Goal: Check status: Check status

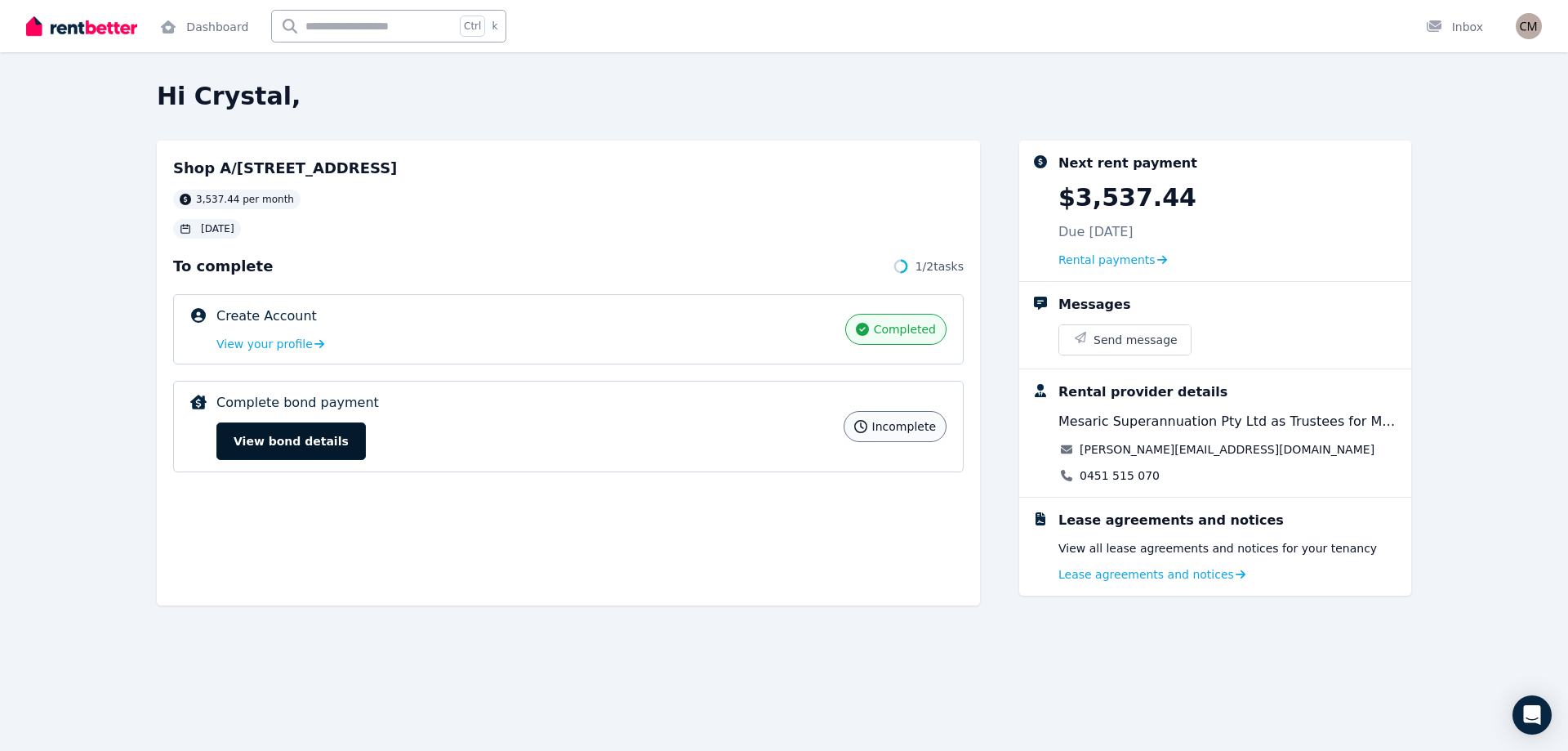
click at [297, 442] on button "View bond details" at bounding box center [290, 442] width 149 height 38
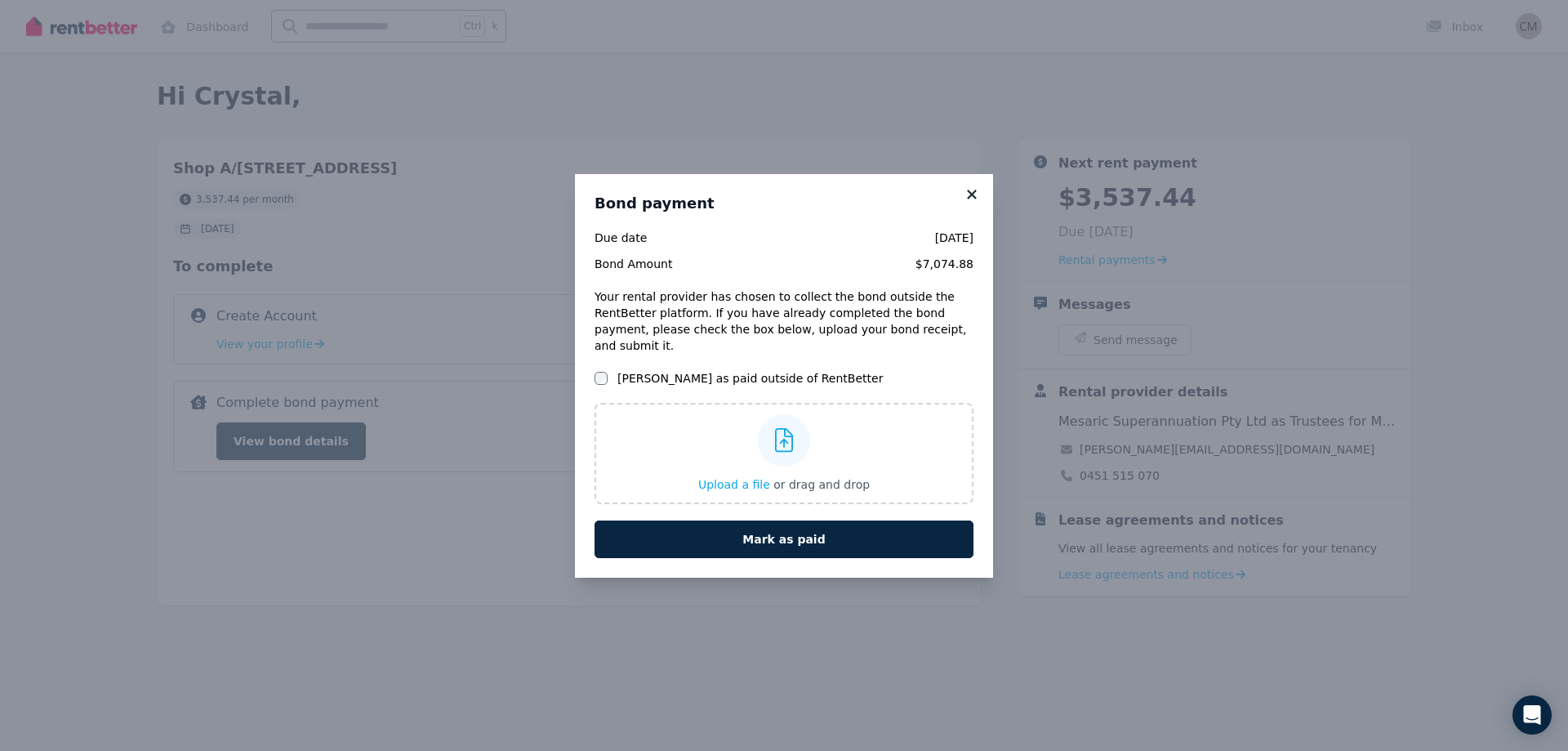
click at [973, 198] on icon at bounding box center [971, 195] width 9 height 9
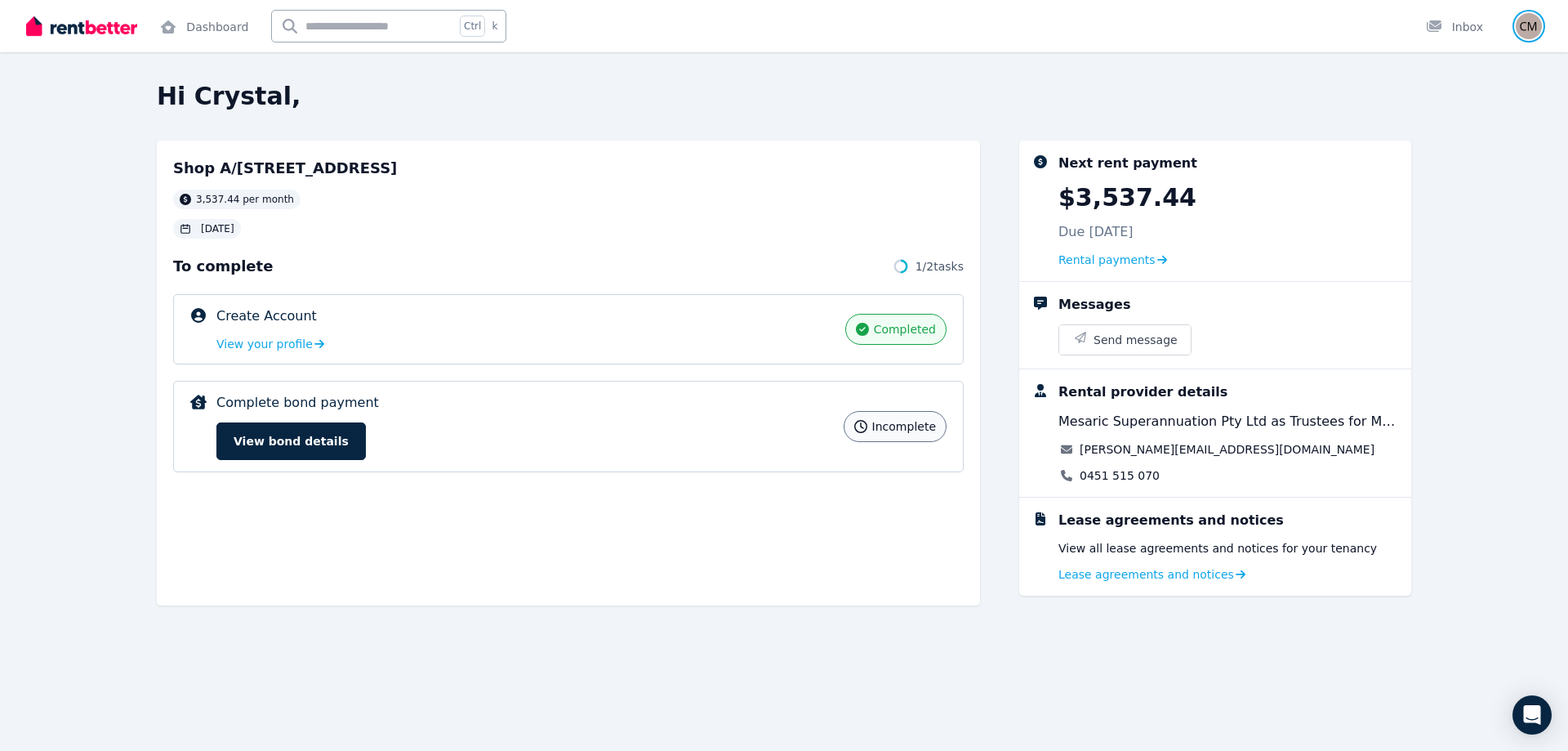
click at [1527, 28] on img "button" at bounding box center [1529, 26] width 26 height 26
